Goal: Task Accomplishment & Management: Complete application form

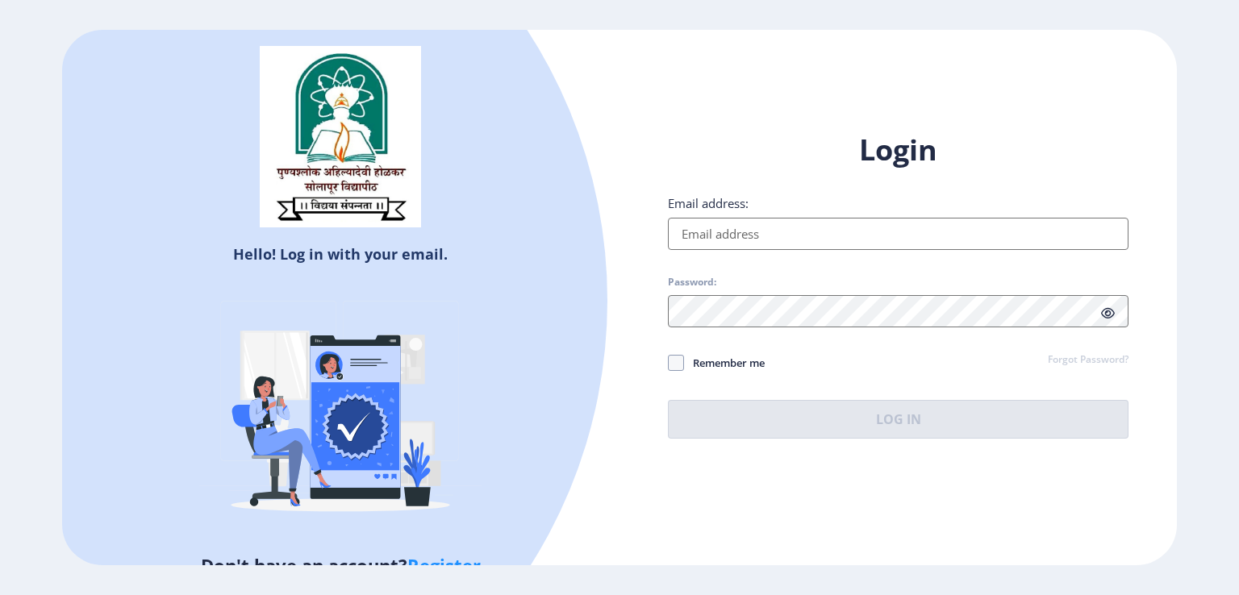
click at [897, 240] on input "Email address:" at bounding box center [898, 234] width 460 height 32
type input "[EMAIL_ADDRESS][DOMAIN_NAME]"
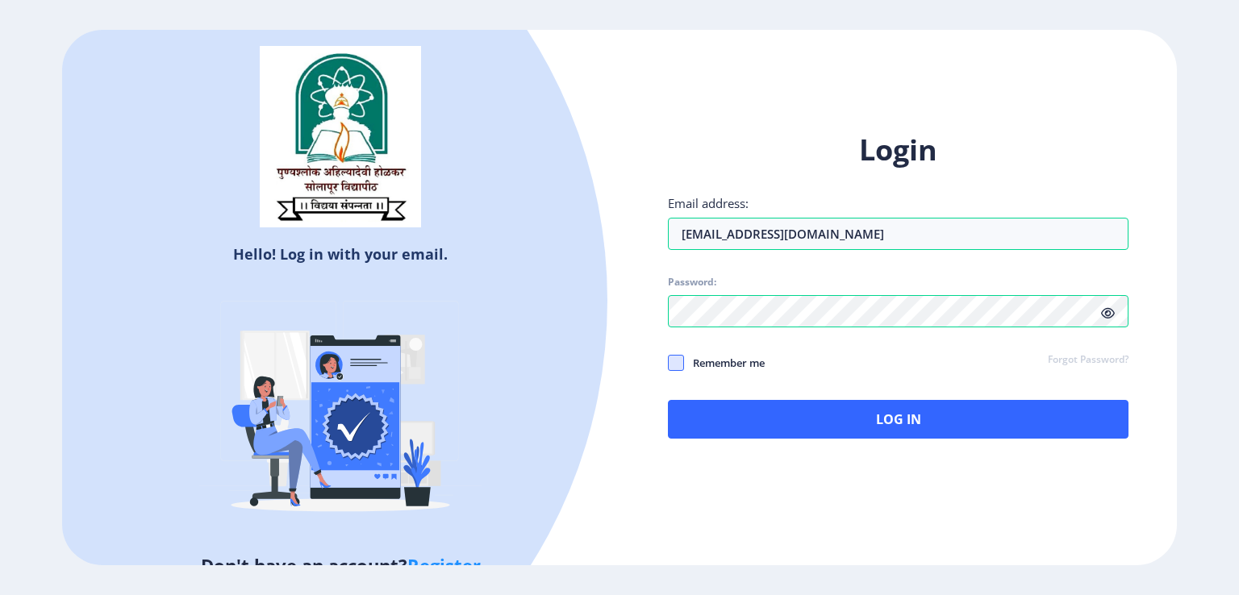
click at [674, 356] on span at bounding box center [676, 363] width 16 height 16
click at [669, 362] on input "Remember me" at bounding box center [668, 362] width 1 height 1
checkbox input "true"
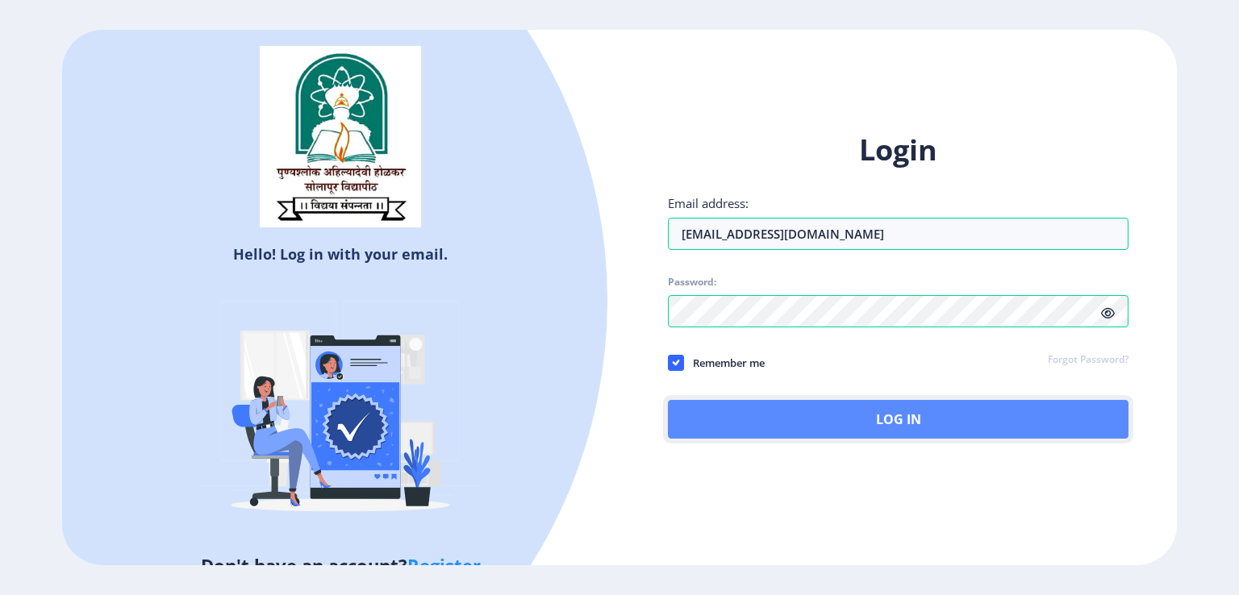
click at [826, 420] on button "Log In" at bounding box center [898, 419] width 460 height 39
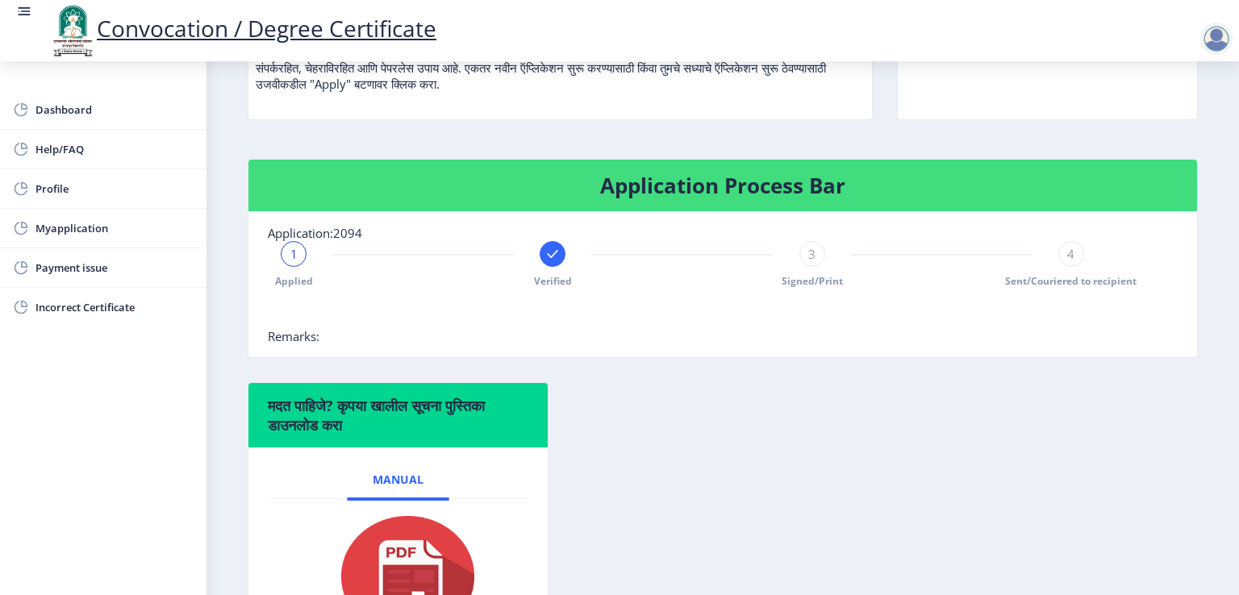
scroll to position [186, 0]
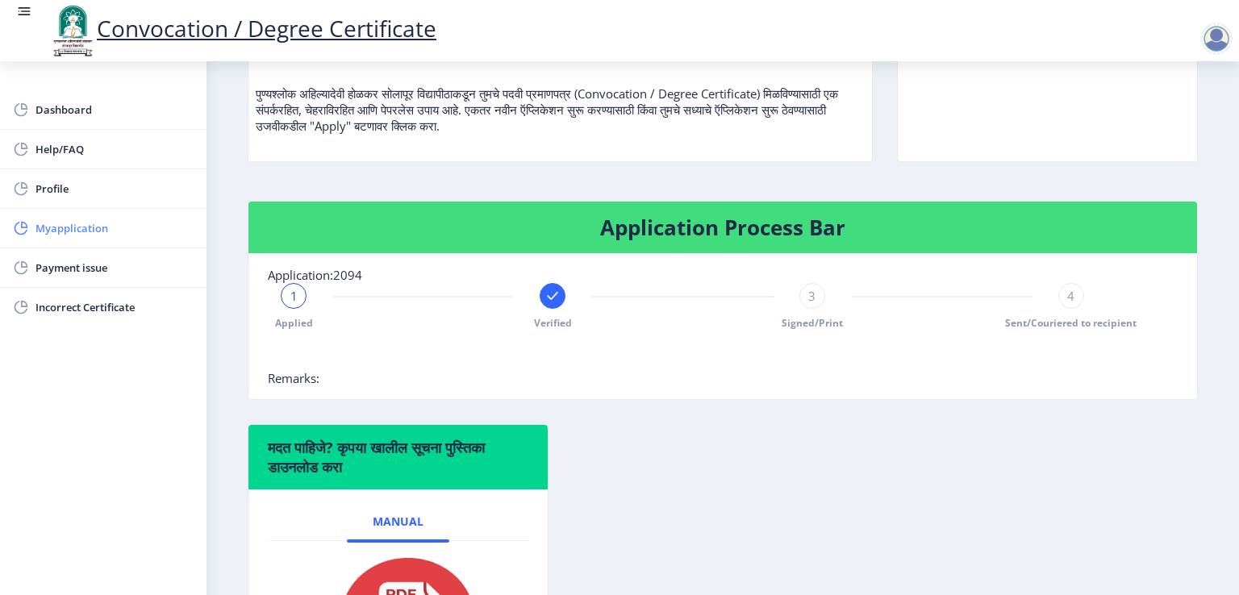
click at [85, 219] on span "Myapplication" at bounding box center [114, 228] width 158 height 19
